Goal: Download file/media

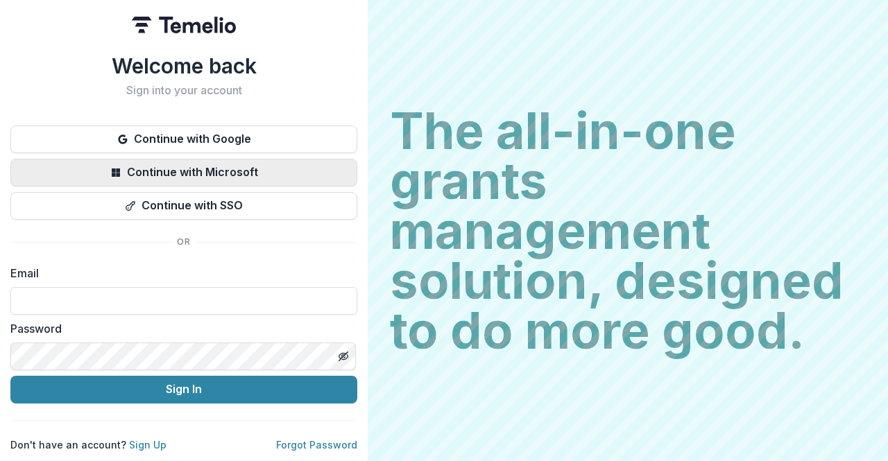
click at [185, 164] on button "Continue with Microsoft" at bounding box center [183, 173] width 347 height 28
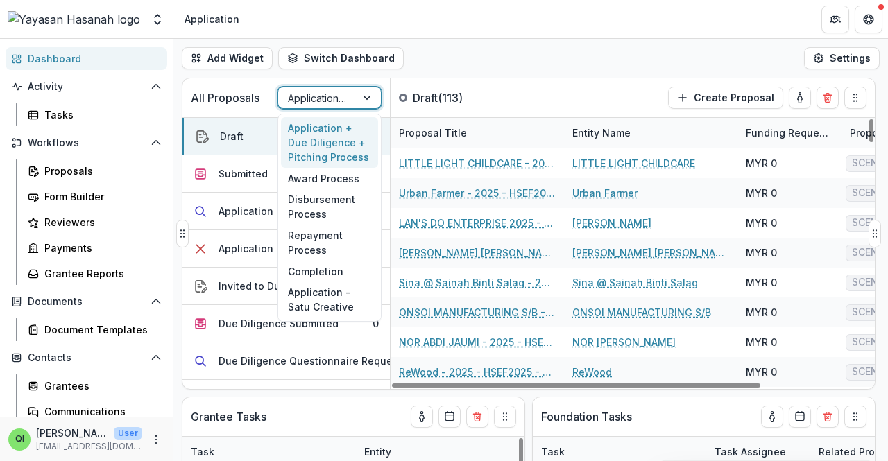
click at [324, 92] on div at bounding box center [317, 98] width 58 height 17
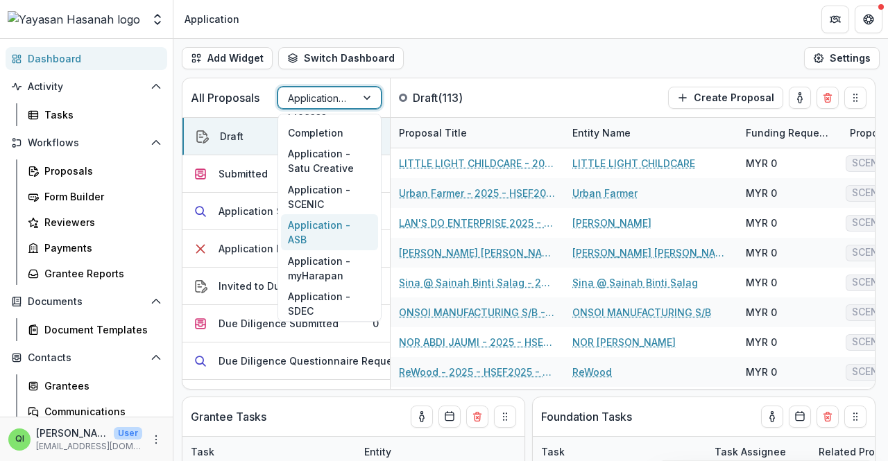
scroll to position [270, 0]
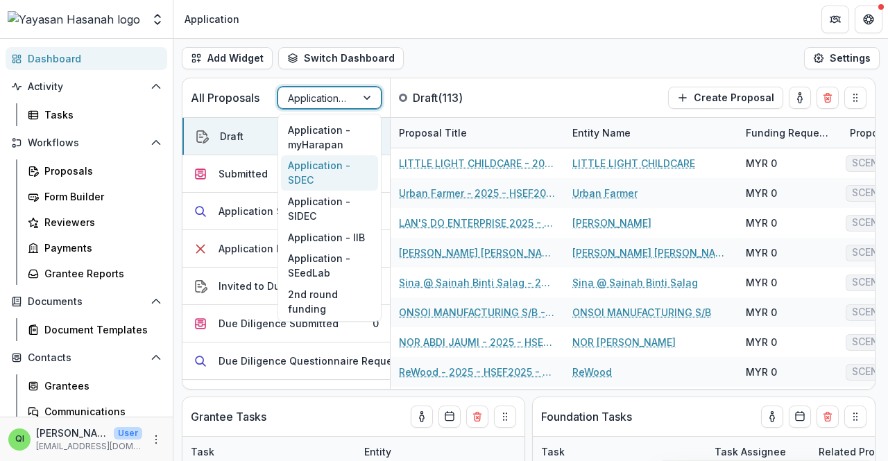
click at [359, 176] on div "Application - SDEC" at bounding box center [329, 173] width 97 height 36
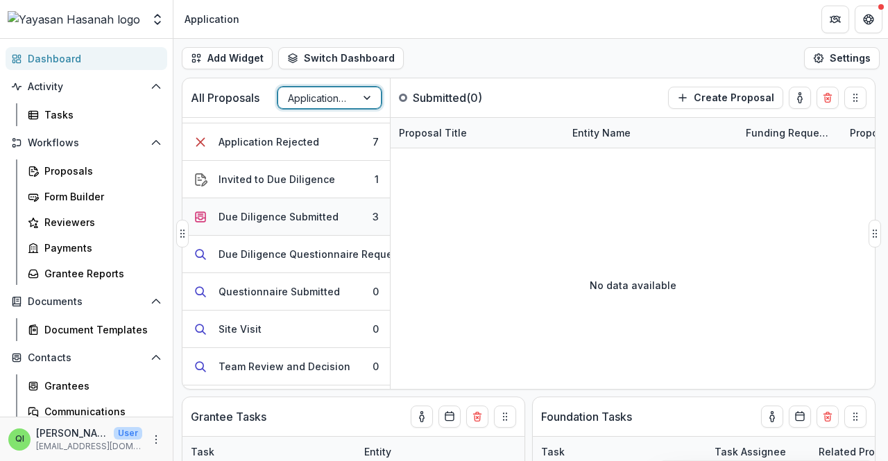
scroll to position [139, 0]
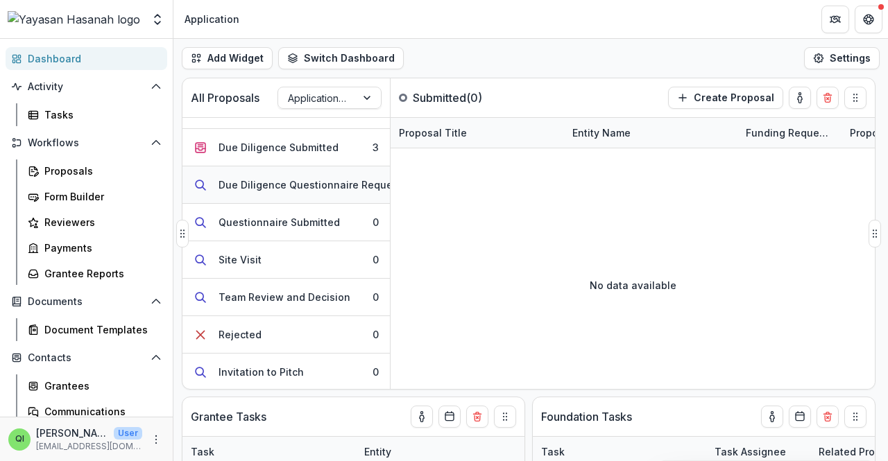
click at [371, 187] on div "Due Diligence Questionnaire Requested" at bounding box center [317, 185] width 196 height 15
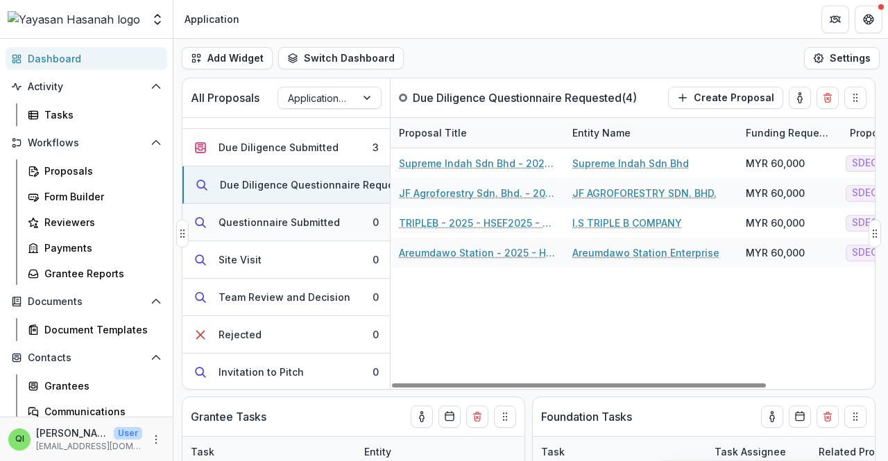
click at [295, 236] on button "Questionnaire Submitted 0" at bounding box center [286, 222] width 207 height 37
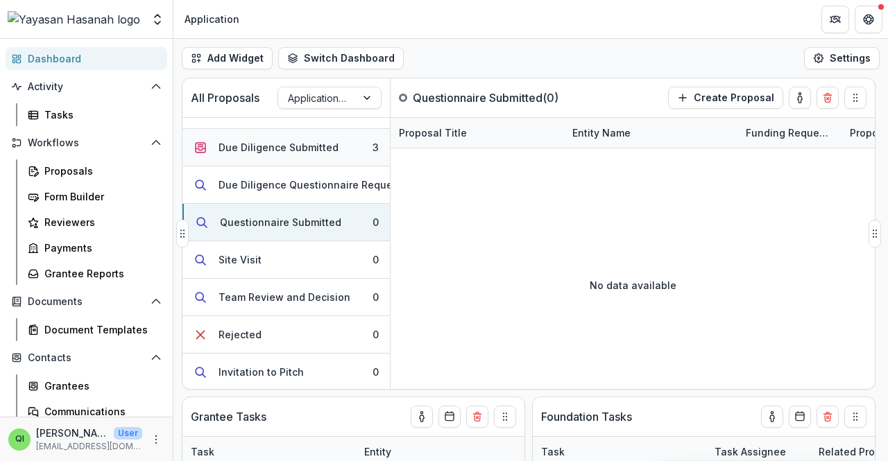
click at [327, 164] on button "Due Diligence Submitted 3" at bounding box center [286, 147] width 207 height 37
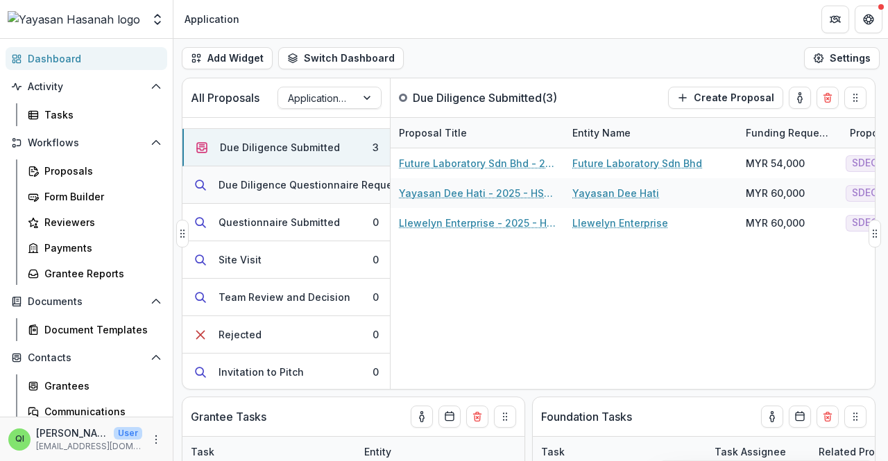
click at [325, 180] on div "Due Diligence Questionnaire Requested" at bounding box center [317, 185] width 196 height 15
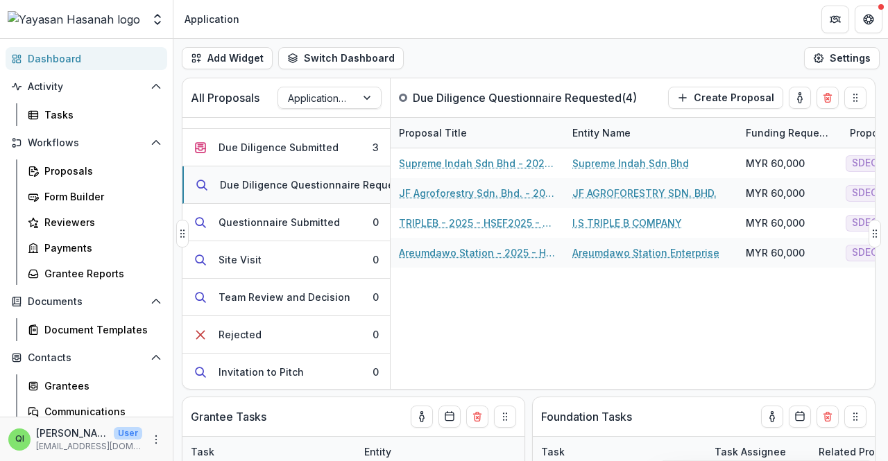
scroll to position [0, 0]
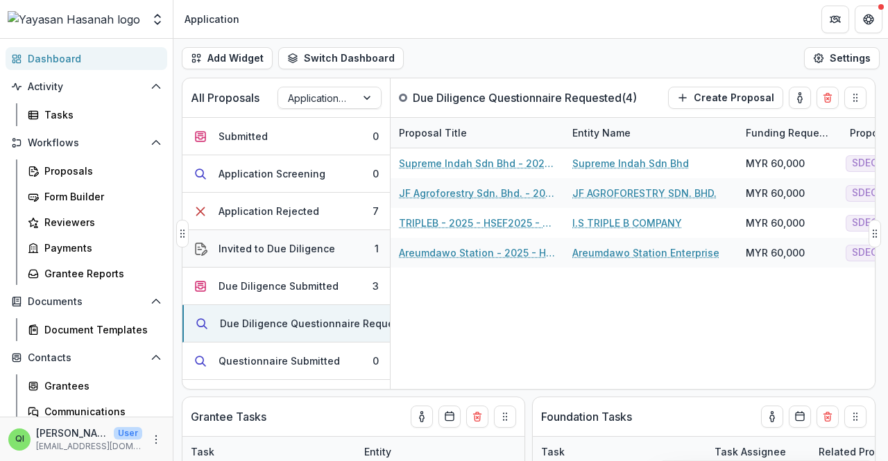
click at [321, 238] on button "Invited to Due Diligence 1" at bounding box center [286, 248] width 207 height 37
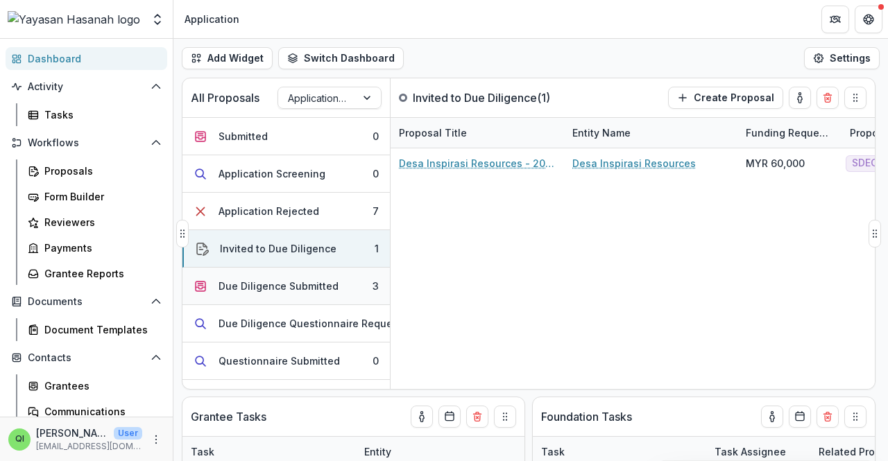
click at [320, 277] on button "Due Diligence Submitted 3" at bounding box center [286, 286] width 207 height 37
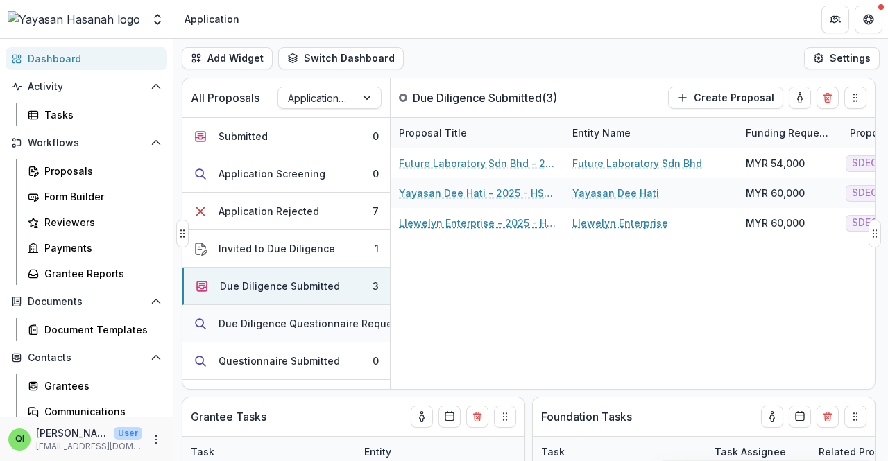
click at [312, 317] on div "Due Diligence Questionnaire Requested" at bounding box center [317, 323] width 196 height 15
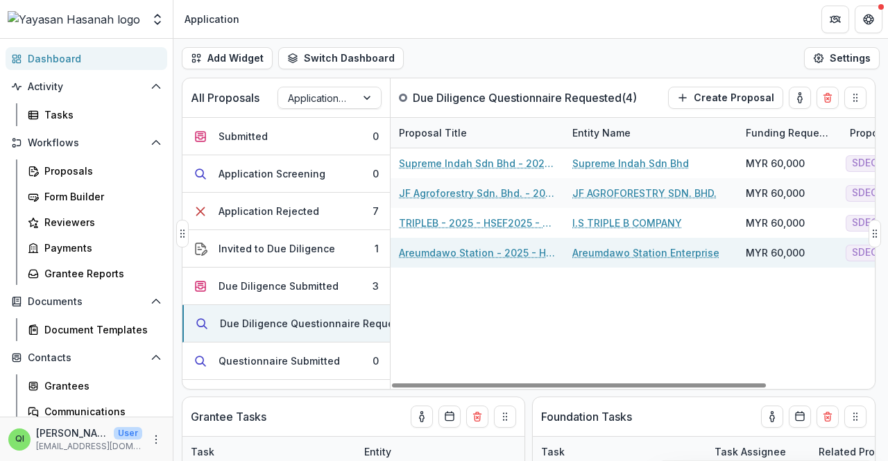
click at [470, 249] on link "Areumdawo Station - 2025 - HSEF2025 - SDEC" at bounding box center [477, 253] width 157 height 15
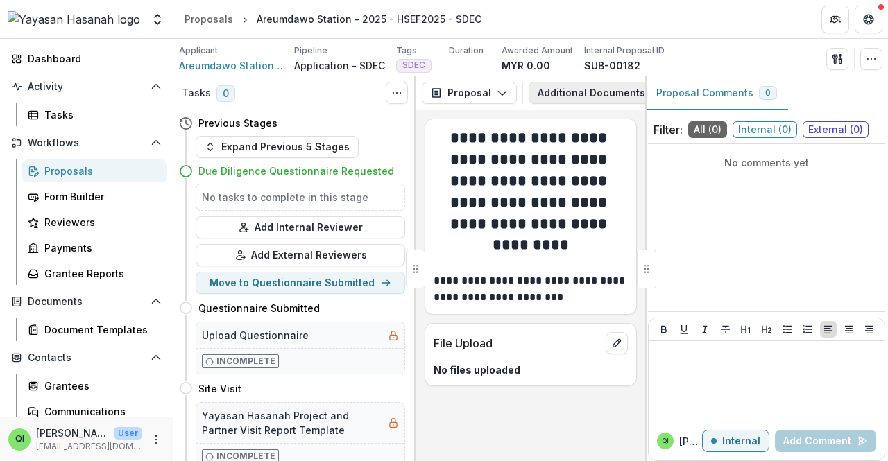
click at [554, 92] on button "Additional Documents Request 3" at bounding box center [630, 93] width 203 height 22
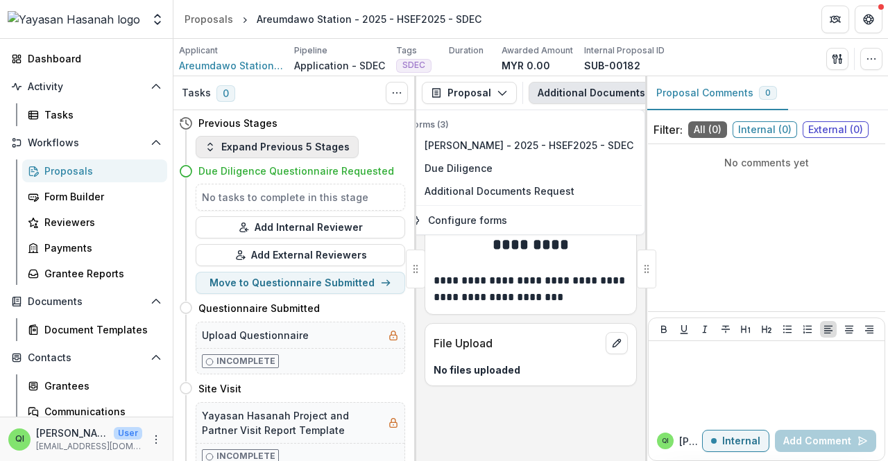
click at [270, 150] on button "Expand Previous 5 Stages" at bounding box center [277, 147] width 163 height 22
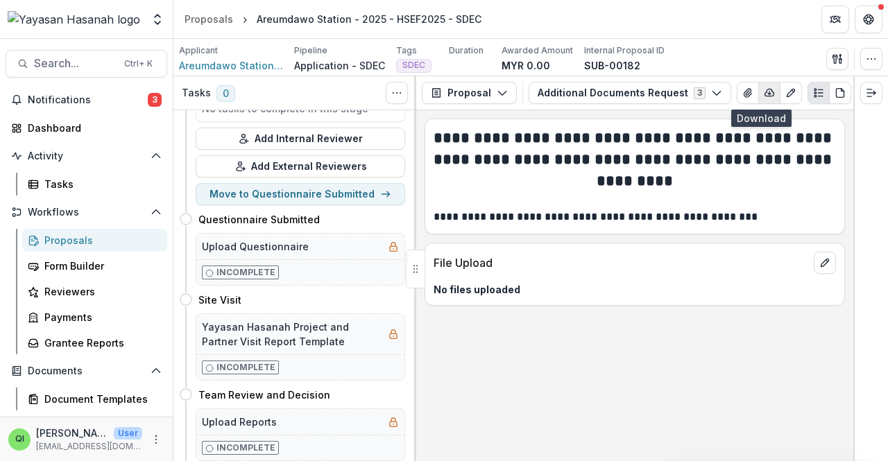
click at [764, 95] on icon "button" at bounding box center [769, 92] width 11 height 11
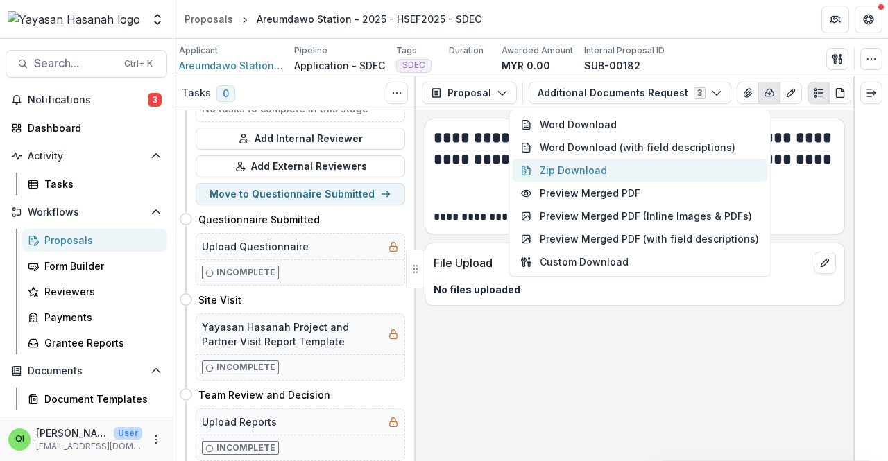
click at [571, 163] on button "Zip Download" at bounding box center [639, 170] width 255 height 23
